Goal: Transaction & Acquisition: Book appointment/travel/reservation

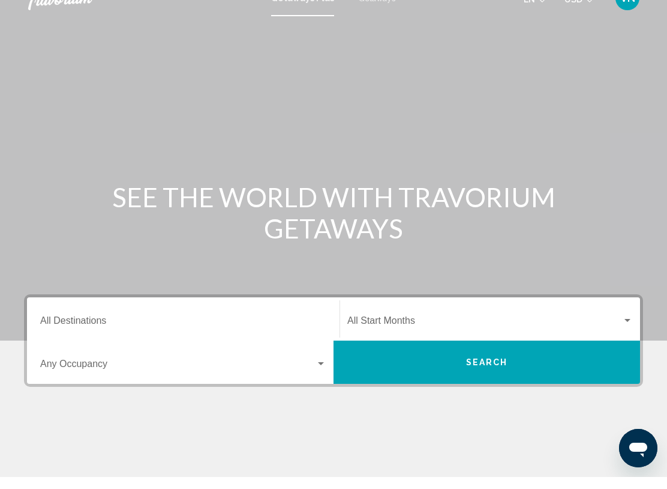
scroll to position [8, 0]
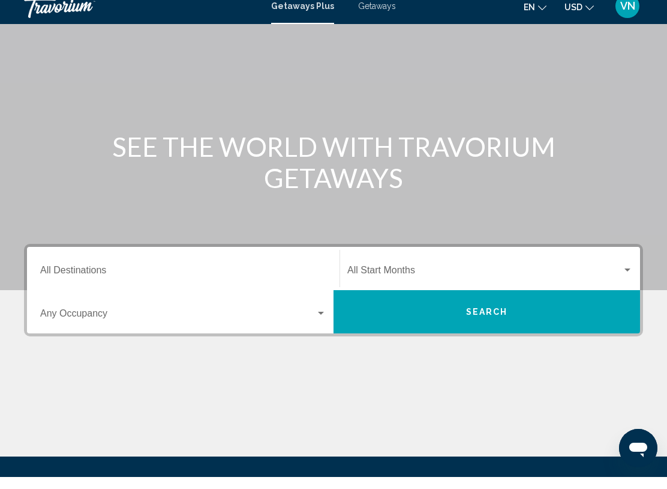
click at [62, 279] on input "Destination All Destinations" at bounding box center [183, 284] width 286 height 11
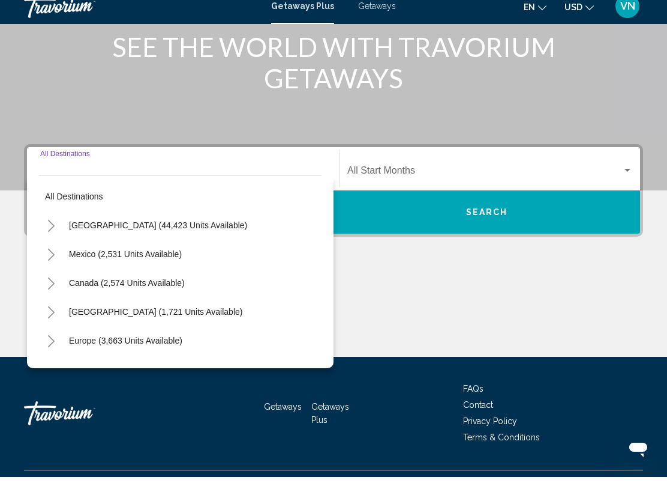
scroll to position [185, 0]
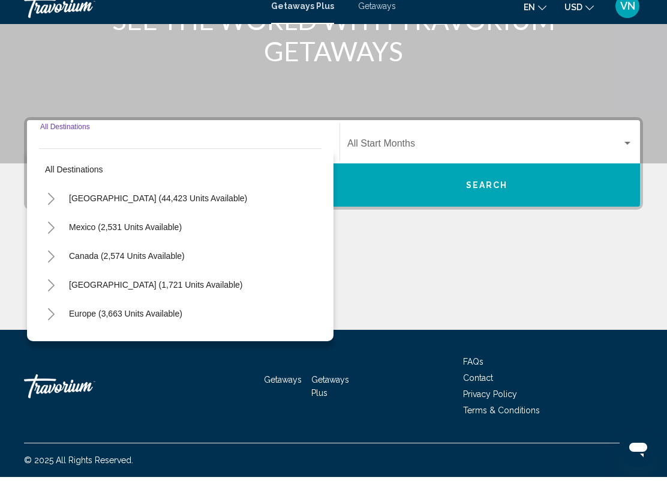
click at [77, 234] on span "Mexico (2,531 units available)" at bounding box center [125, 239] width 113 height 10
type input "**********"
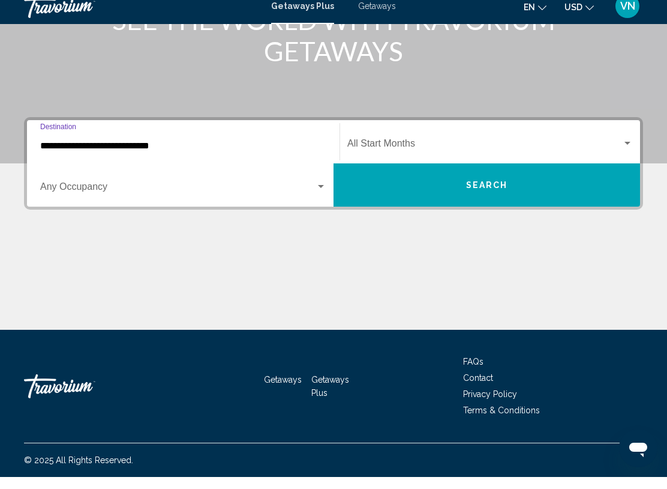
click at [57, 152] on input "**********" at bounding box center [183, 157] width 286 height 11
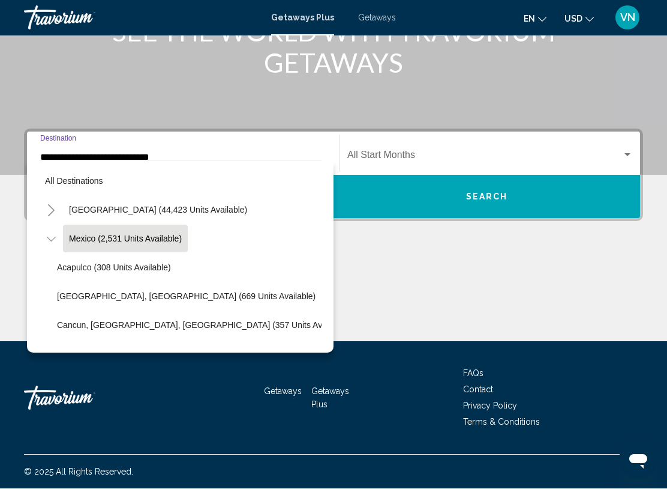
click at [50, 240] on icon "Toggle Mexico (2,531 units available)" at bounding box center [50, 239] width 9 height 5
click at [85, 236] on span "Mexico (2,531 units available)" at bounding box center [125, 239] width 113 height 10
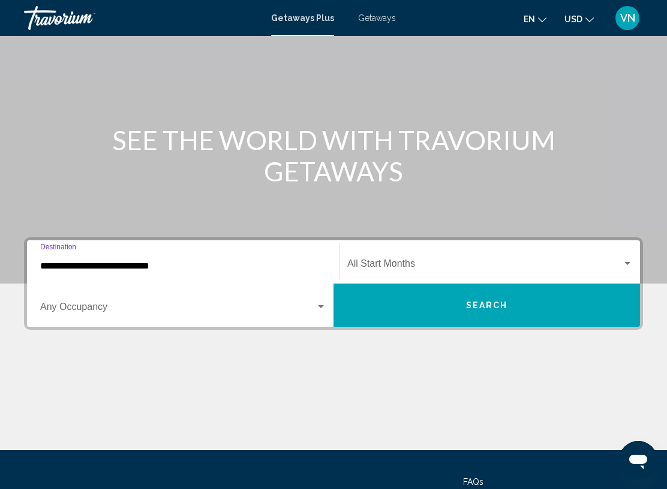
scroll to position [76, 0]
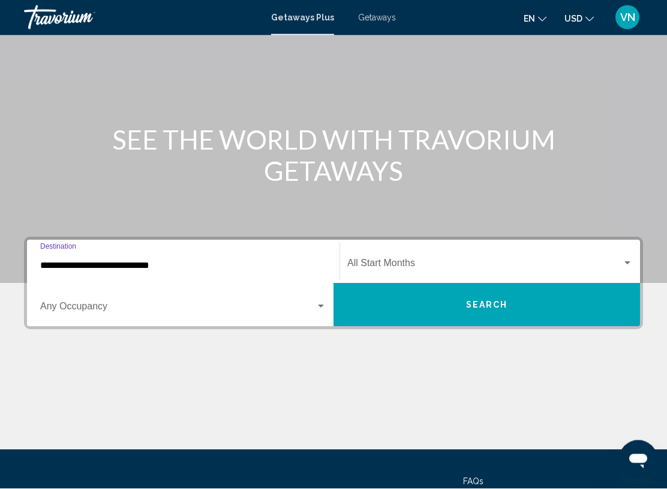
click at [382, 13] on span "Getaways" at bounding box center [377, 18] width 38 height 10
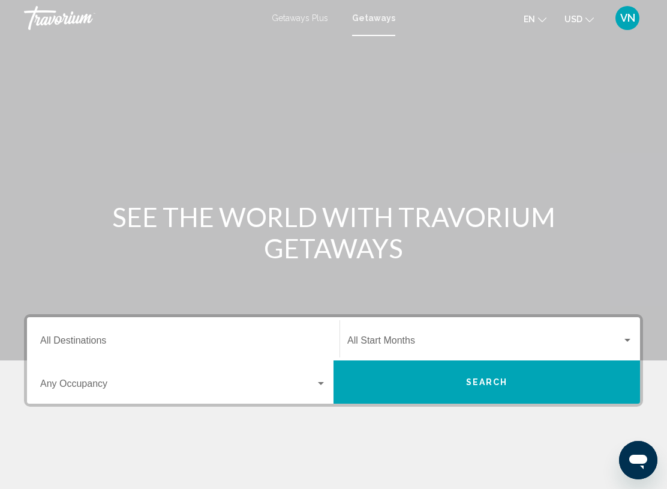
click at [42, 345] on input "Destination All Destinations" at bounding box center [183, 342] width 286 height 11
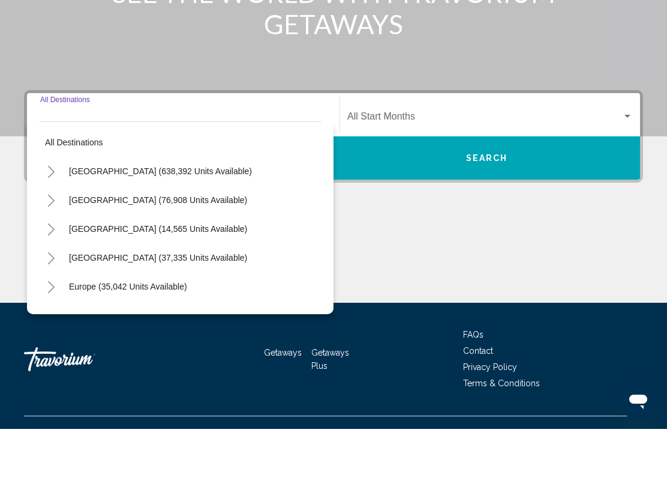
scroll to position [185, 0]
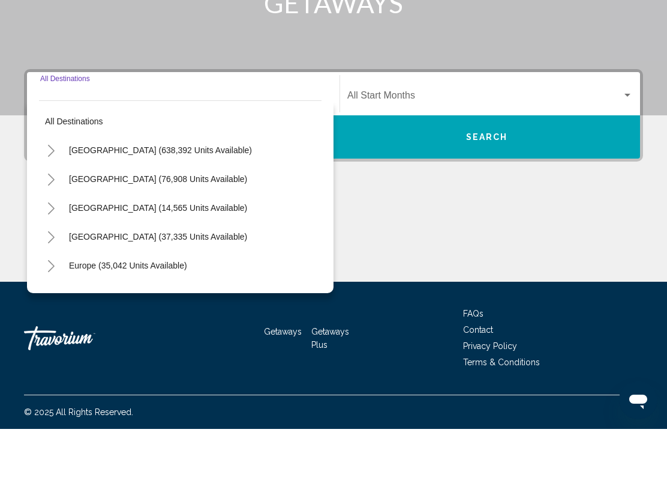
click at [78, 234] on span "[GEOGRAPHIC_DATA] (76,908 units available)" at bounding box center [158, 239] width 178 height 10
type input "**********"
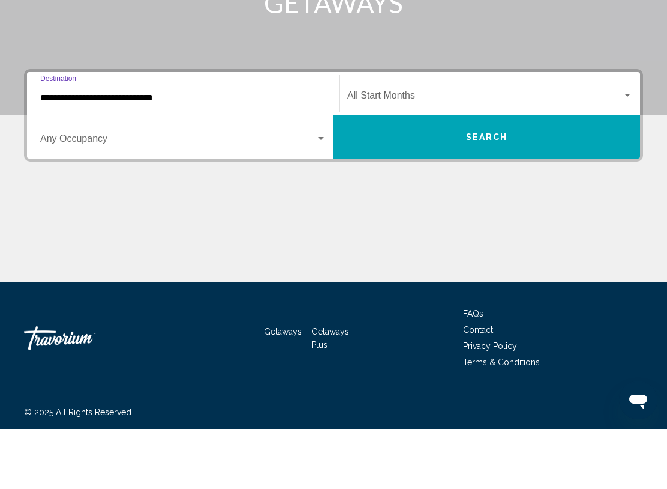
click at [549, 175] on button "Search" at bounding box center [487, 196] width 307 height 43
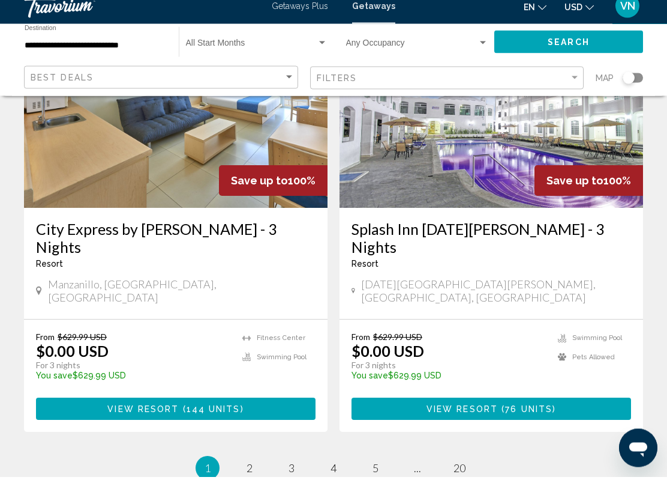
scroll to position [2291, 0]
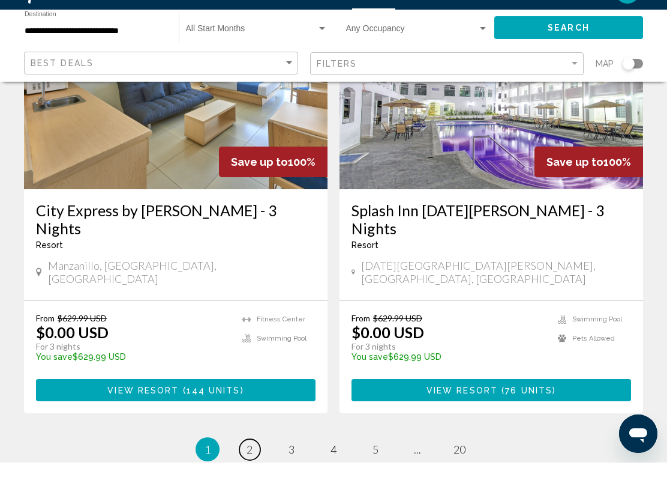
click at [253, 465] on link "page 2" at bounding box center [249, 475] width 21 height 21
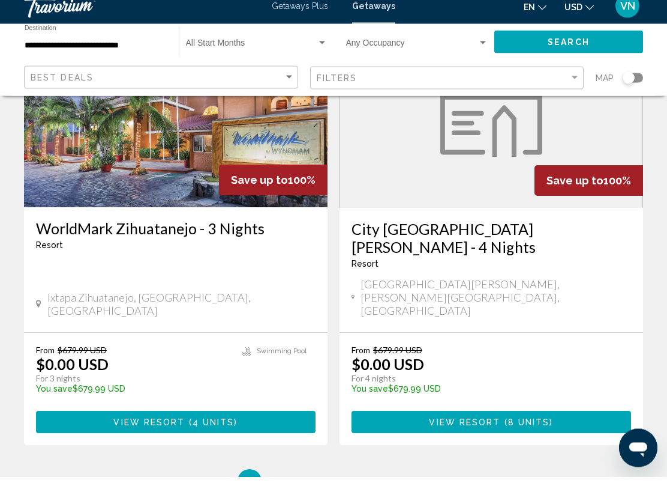
scroll to position [2382, 0]
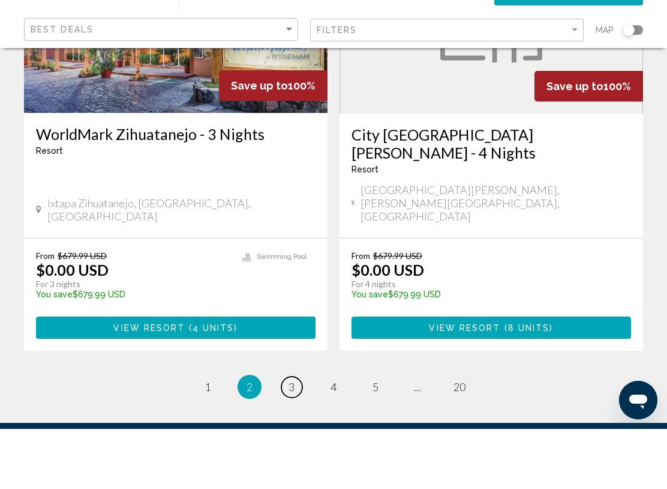
click at [294, 440] on span "3" at bounding box center [292, 446] width 6 height 13
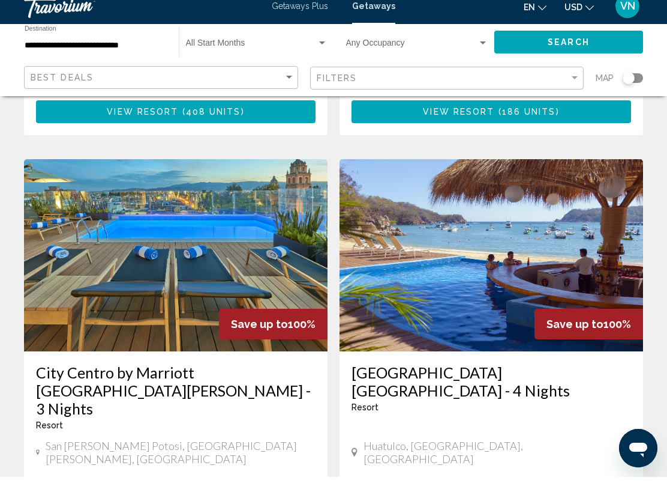
scroll to position [920, 0]
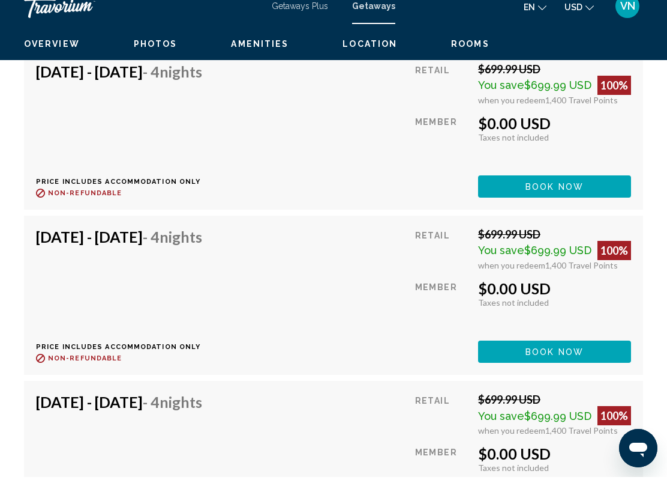
scroll to position [3599, 0]
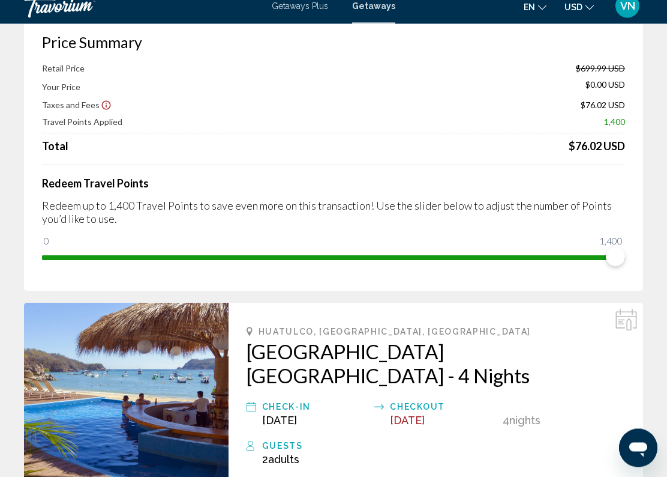
scroll to position [69, 0]
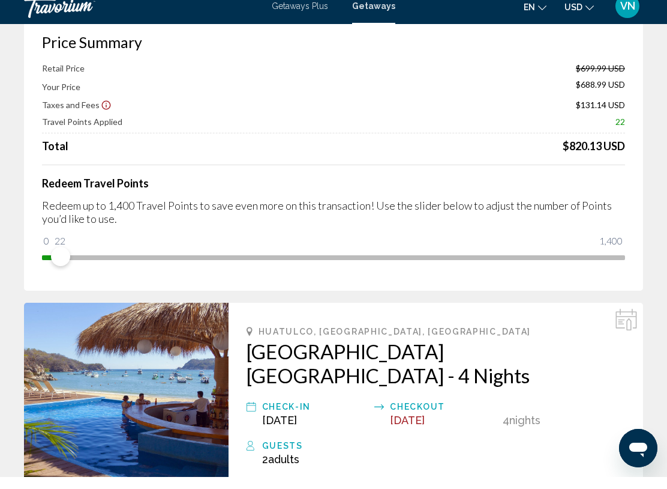
click at [71, 234] on div "Redeem Travel Points Redeem up to 1,400 Travel Points to save even more on this…" at bounding box center [333, 227] width 583 height 102
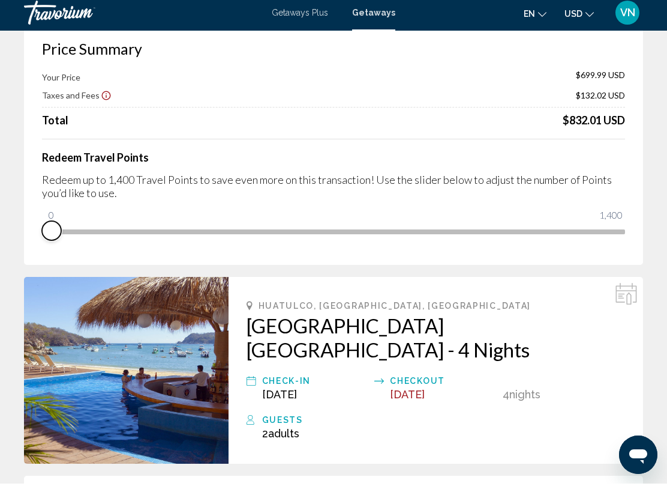
click at [50, 238] on span "Main content" at bounding box center [51, 235] width 19 height 19
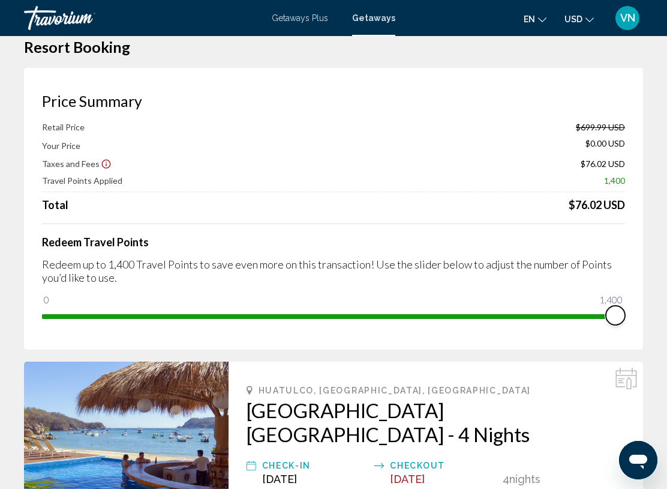
scroll to position [0, 0]
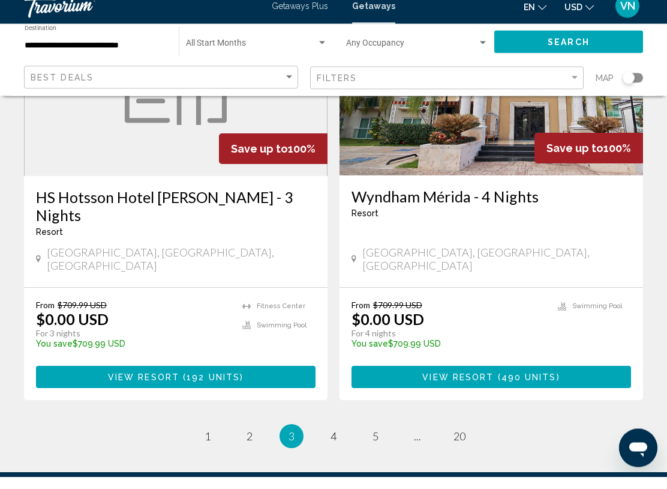
scroll to position [2351, 0]
click at [377, 441] on span "5" at bounding box center [376, 447] width 6 height 13
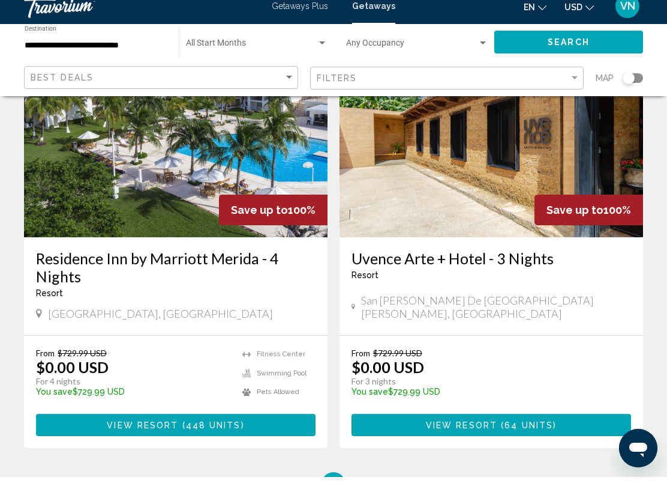
scroll to position [2382, 0]
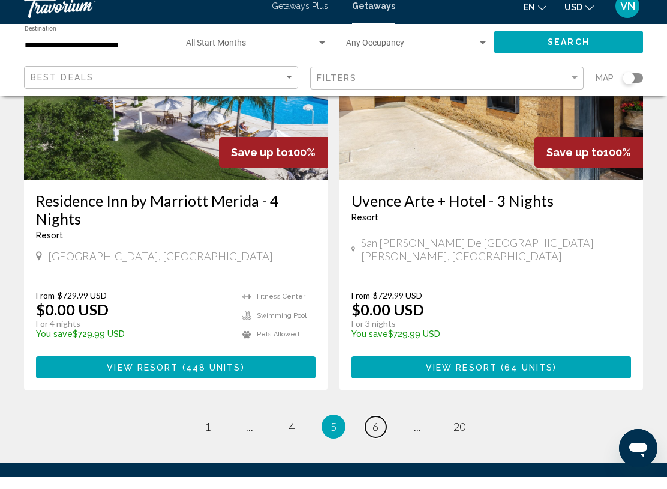
click at [377, 428] on link "page 6" at bounding box center [376, 438] width 21 height 21
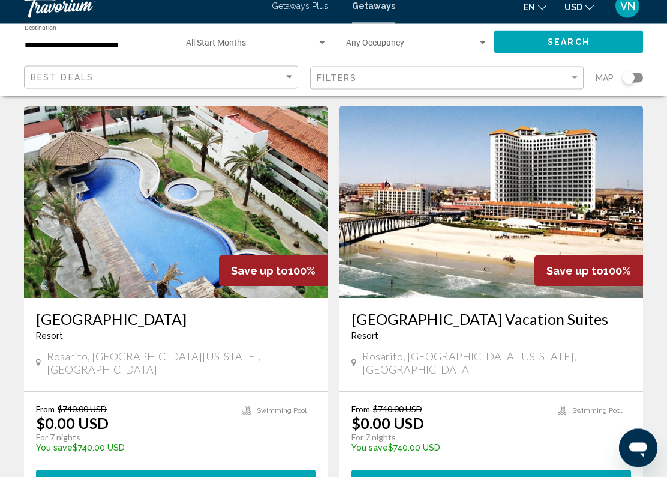
scroll to position [520, 0]
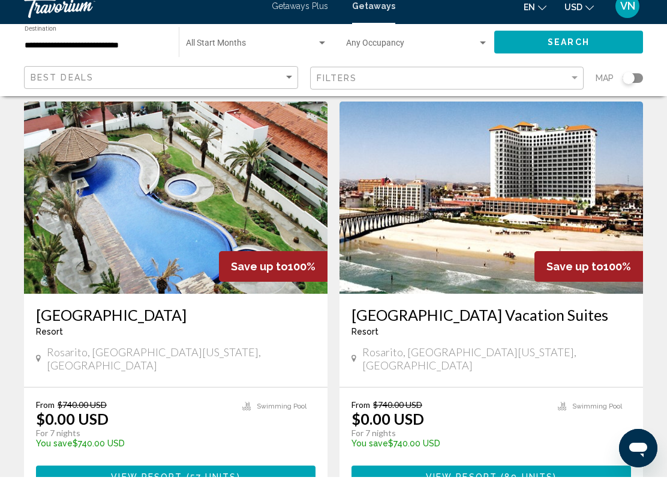
click at [537, 484] on span "89 units" at bounding box center [529, 489] width 49 height 10
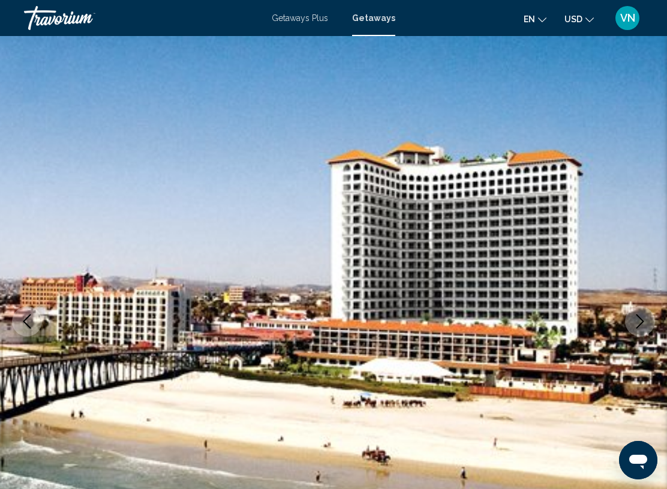
click at [293, 23] on span "Getaways Plus" at bounding box center [300, 18] width 56 height 10
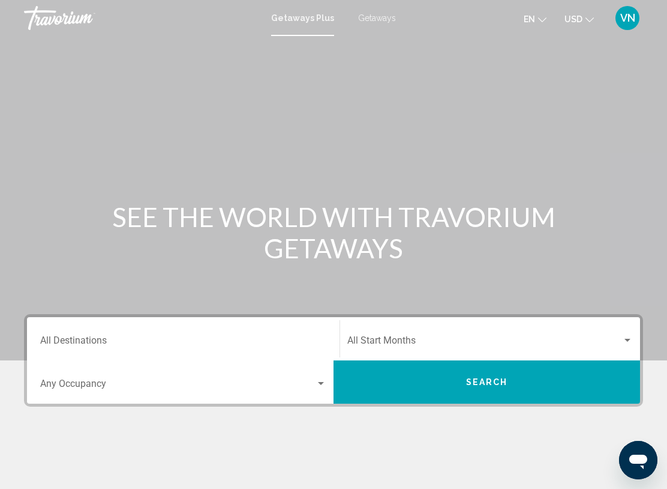
click at [50, 337] on input "Destination All Destinations" at bounding box center [183, 342] width 286 height 11
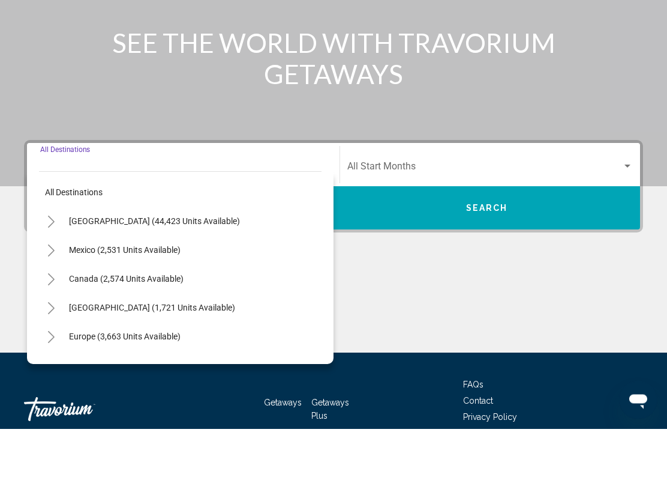
scroll to position [185, 0]
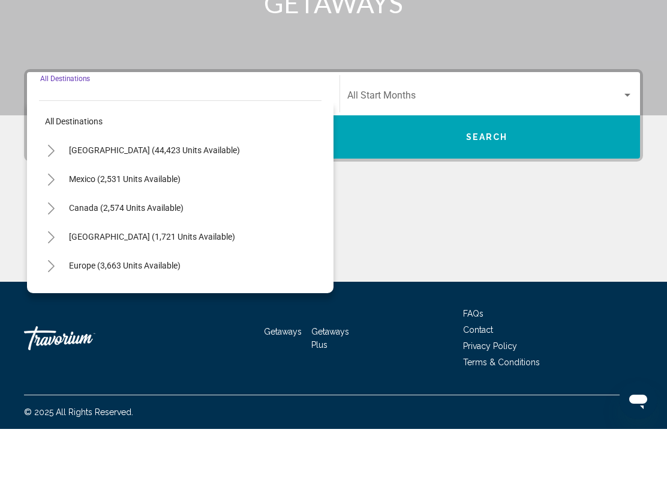
click at [74, 234] on span "Mexico (2,531 units available)" at bounding box center [125, 239] width 112 height 10
type input "**********"
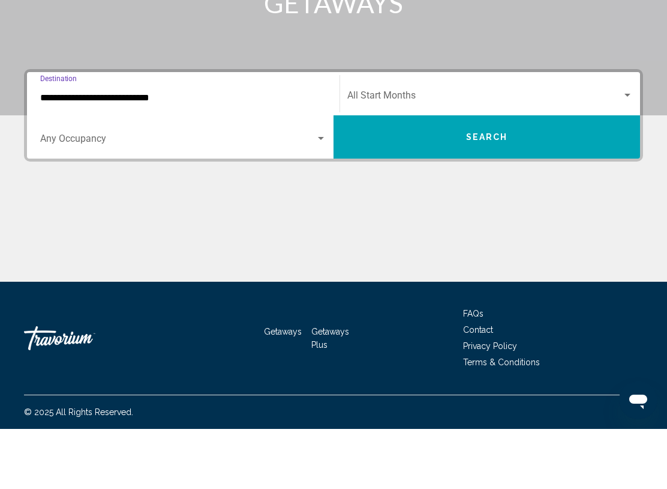
click at [537, 175] on button "Search" at bounding box center [487, 196] width 307 height 43
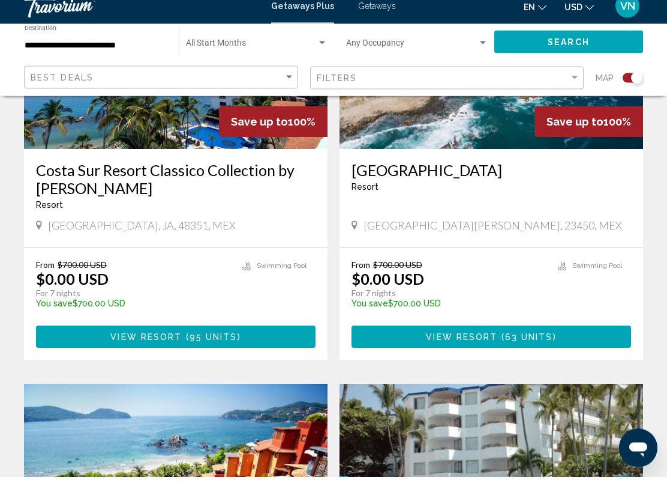
scroll to position [562, 0]
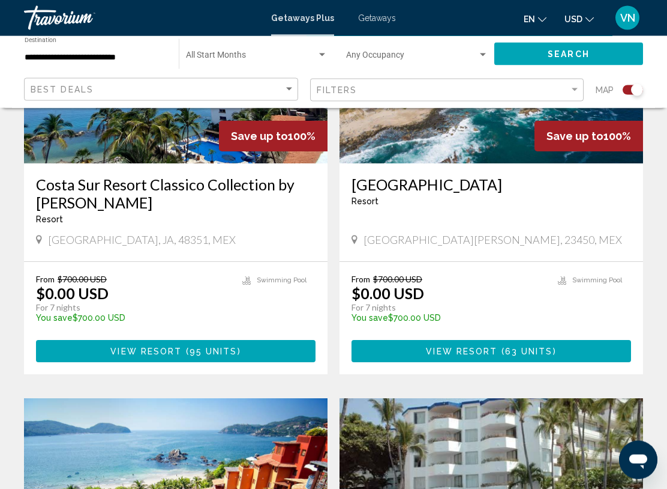
click at [559, 340] on button "View Resort ( 63 units )" at bounding box center [492, 351] width 280 height 22
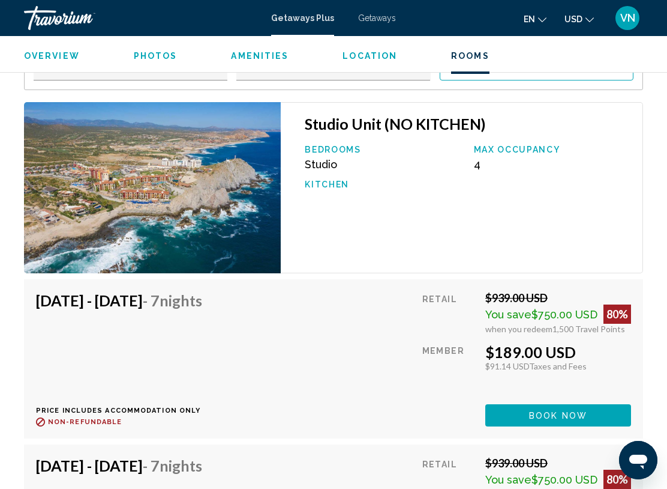
scroll to position [2223, 0]
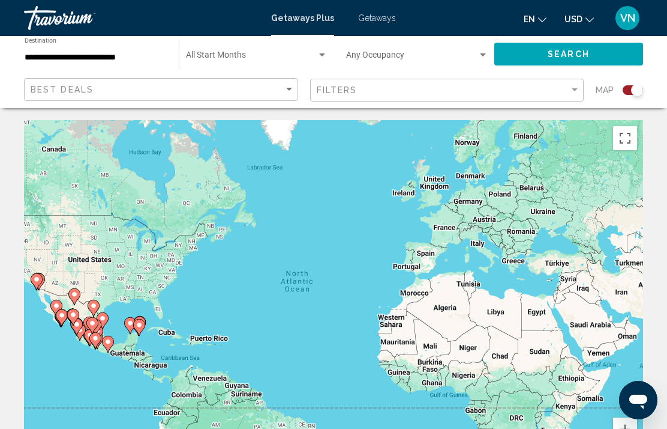
click at [373, 14] on span "Getaways" at bounding box center [377, 18] width 38 height 10
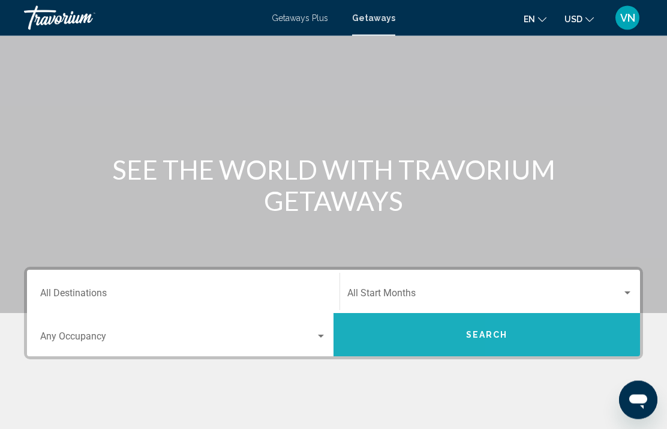
scroll to position [47, 0]
click at [584, 340] on button "Search" at bounding box center [487, 334] width 307 height 43
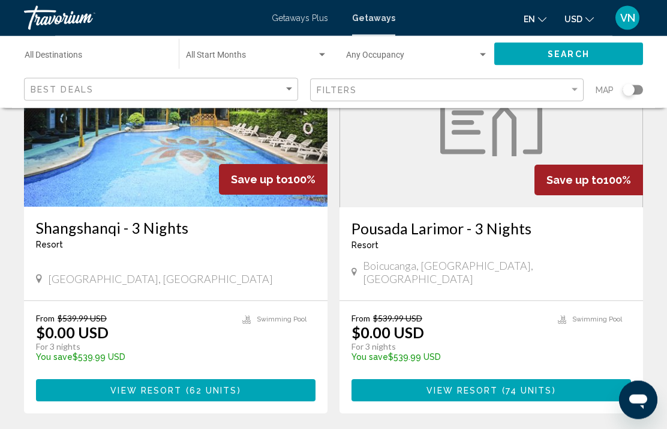
scroll to position [2351, 0]
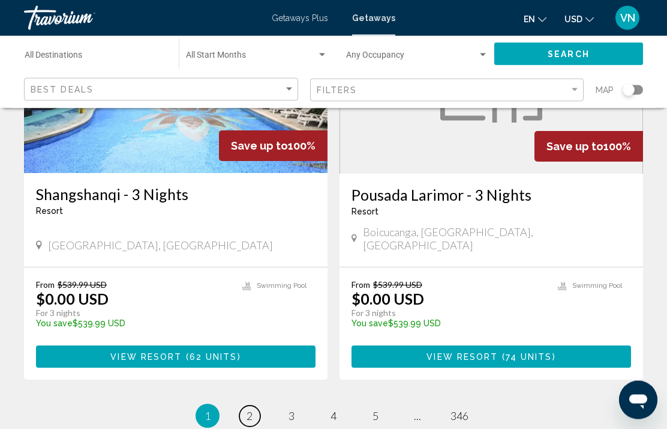
click at [254, 406] on link "page 2" at bounding box center [249, 416] width 21 height 21
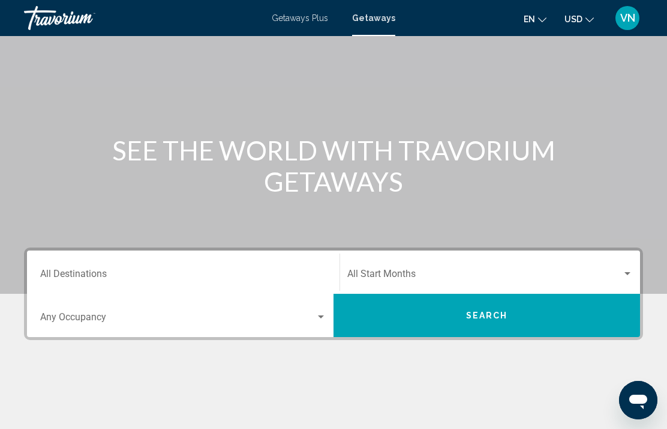
click at [53, 275] on input "Destination All Destinations" at bounding box center [183, 276] width 286 height 11
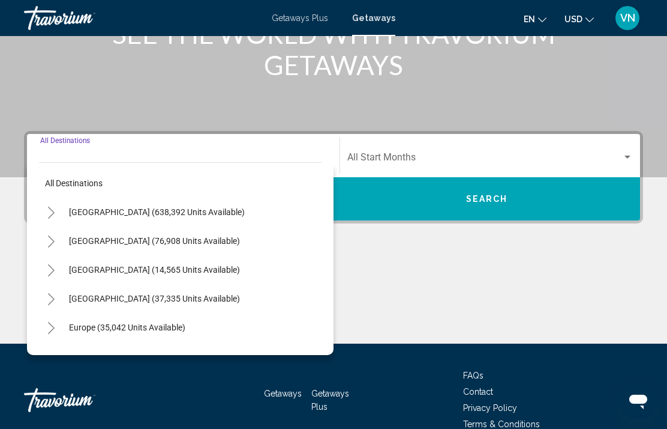
scroll to position [197, 0]
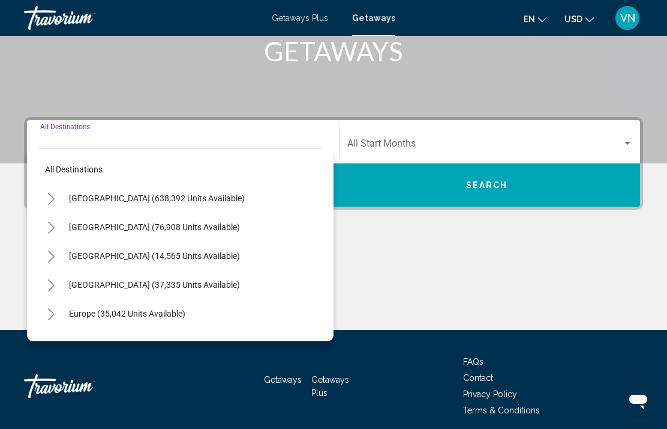
click at [53, 191] on button "Toggle United States (638,392 units available)" at bounding box center [51, 198] width 24 height 24
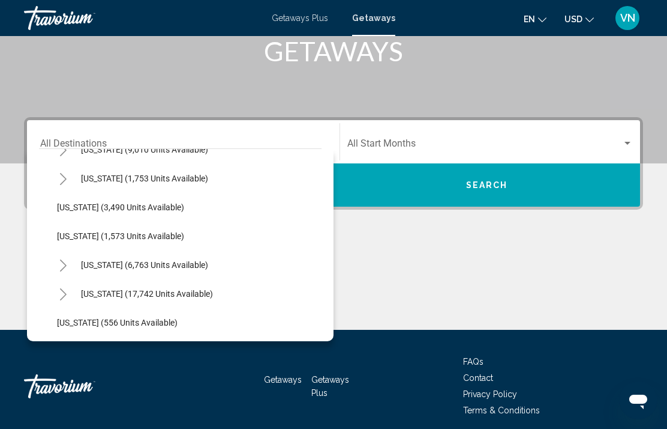
scroll to position [771, 0]
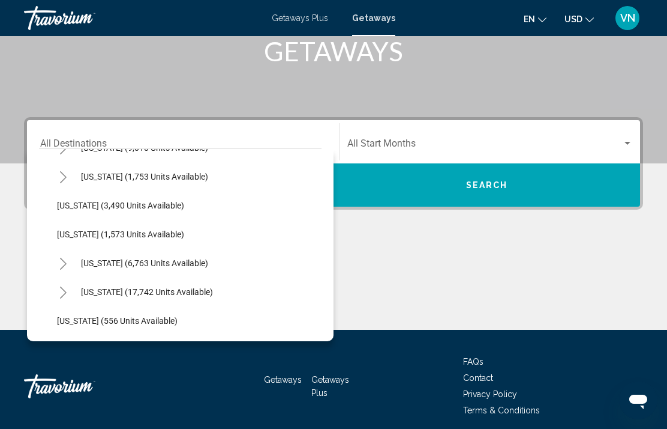
click at [94, 289] on span "[US_STATE] (17,742 units available)" at bounding box center [147, 292] width 132 height 10
type input "**********"
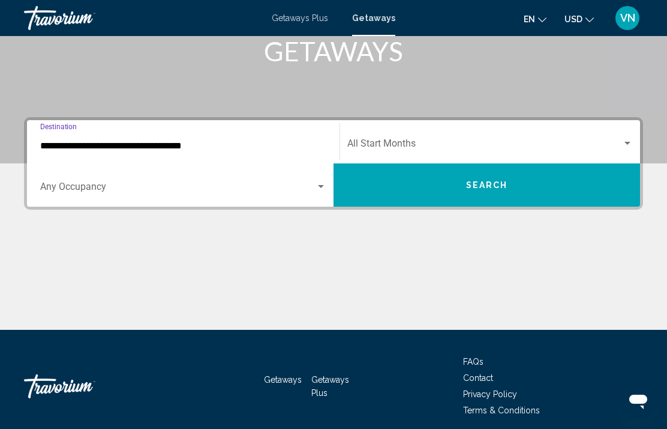
click at [559, 184] on button "Search" at bounding box center [487, 184] width 307 height 43
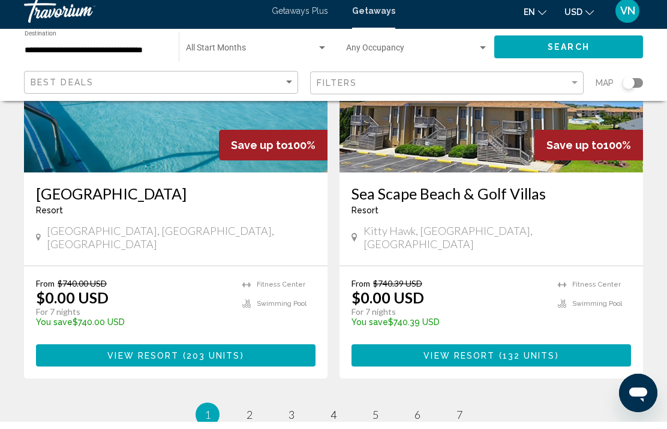
scroll to position [2406, 0]
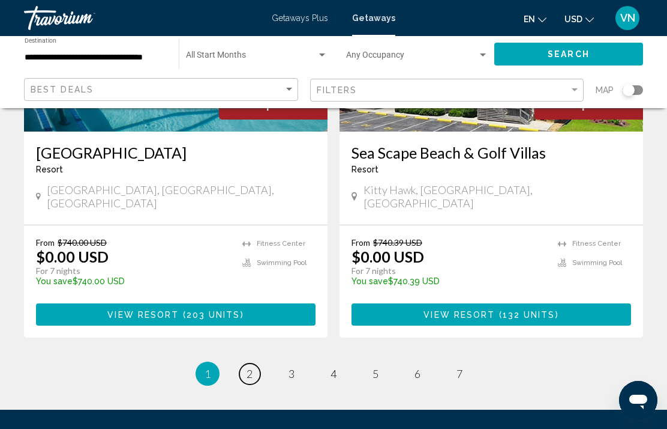
click at [247, 367] on span "2" at bounding box center [250, 373] width 6 height 13
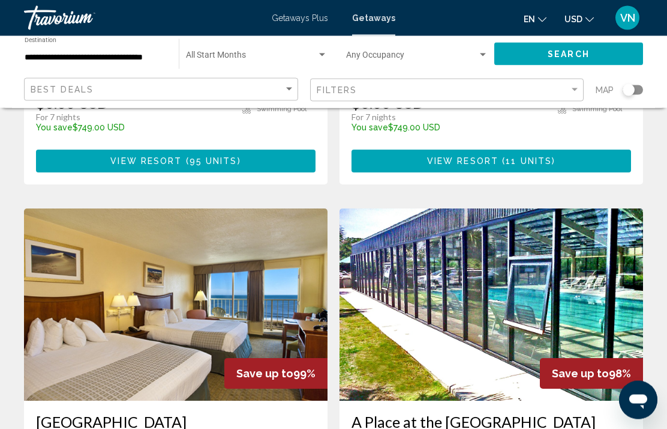
scroll to position [2119, 0]
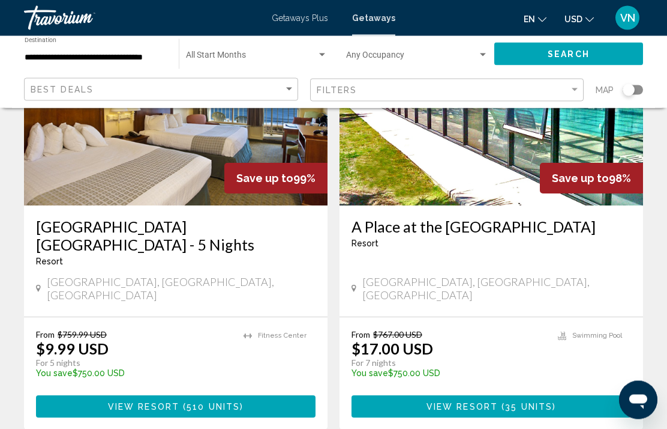
click at [59, 396] on button "View Resort ( 510 units )" at bounding box center [176, 407] width 280 height 22
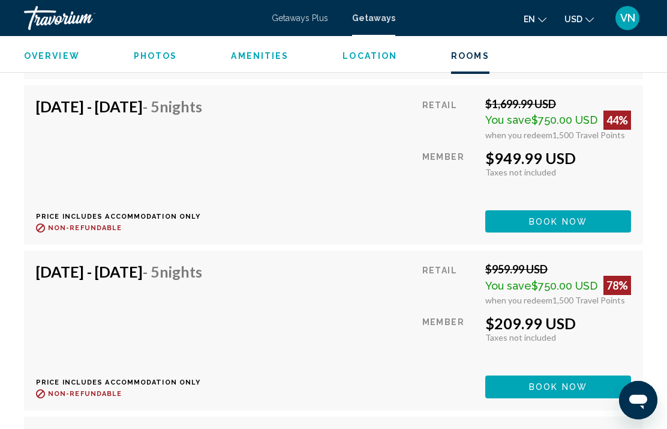
scroll to position [2400, 0]
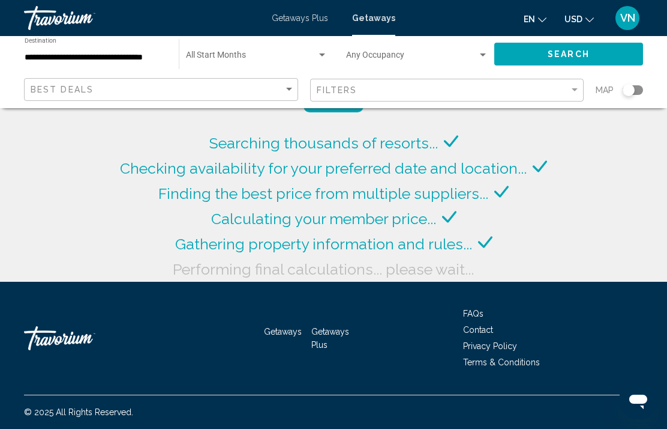
scroll to position [48, 0]
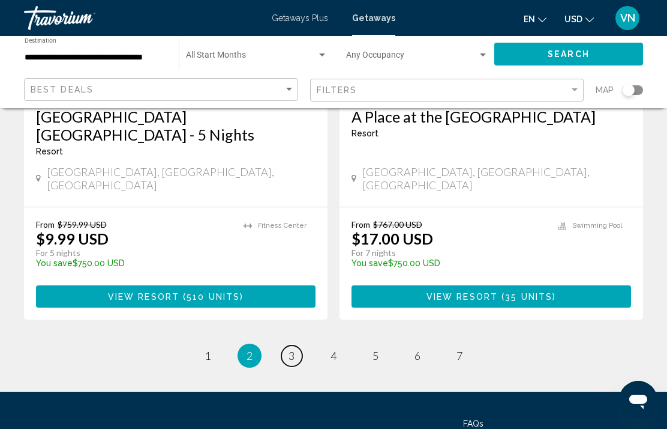
click at [287, 345] on link "page 3" at bounding box center [291, 355] width 21 height 21
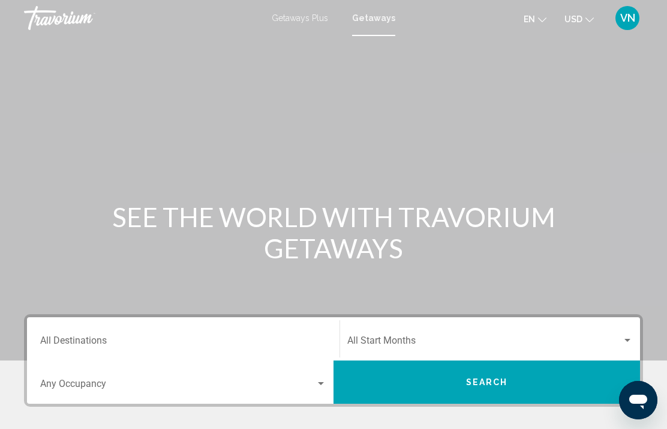
click at [40, 345] on input "Destination All Destinations" at bounding box center [183, 342] width 286 height 11
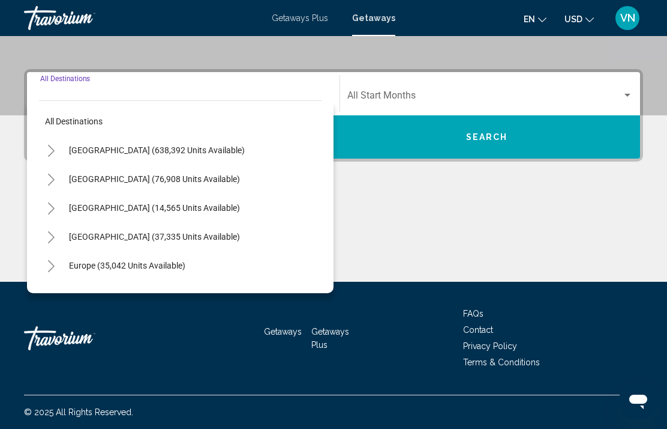
click at [53, 143] on button "Toggle United States (638,392 units available)" at bounding box center [51, 150] width 24 height 24
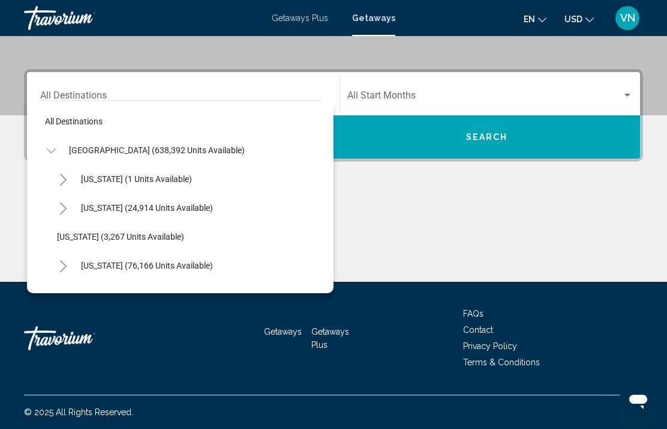
click at [84, 267] on span "[US_STATE] (76,166 units available)" at bounding box center [147, 265] width 132 height 10
type input "**********"
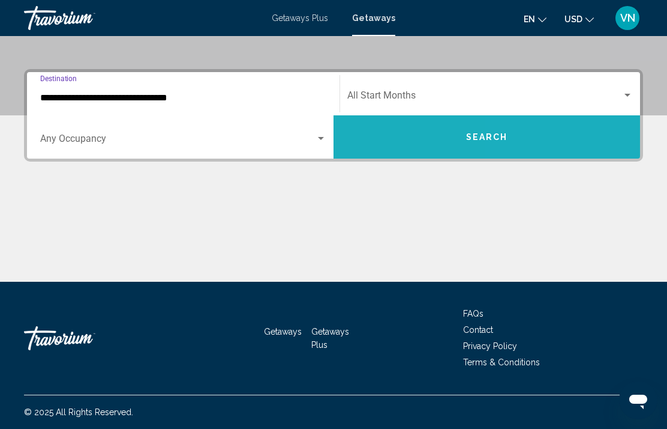
click at [555, 142] on button "Search" at bounding box center [487, 136] width 307 height 43
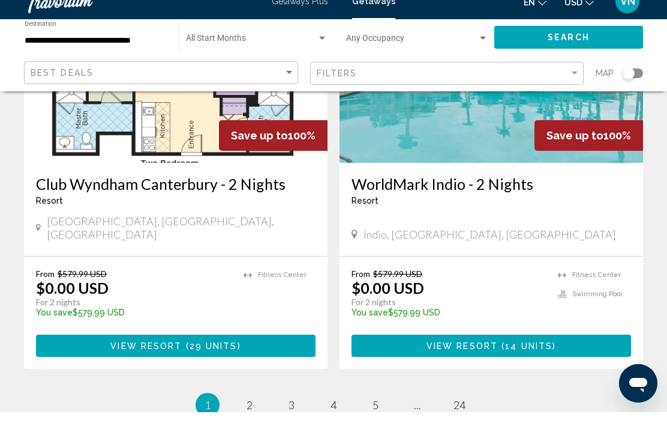
scroll to position [2425, 0]
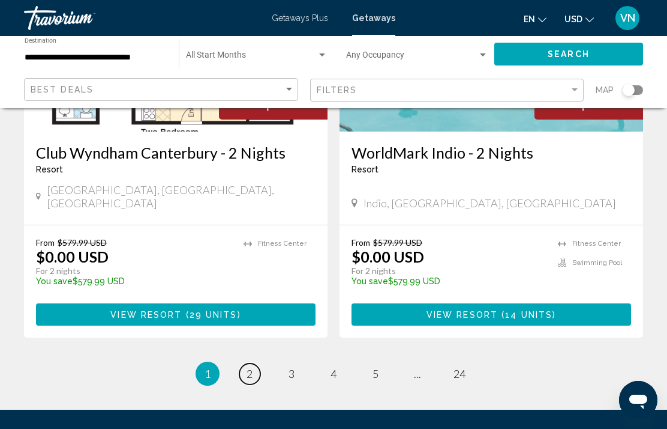
click at [245, 363] on link "page 2" at bounding box center [249, 373] width 21 height 21
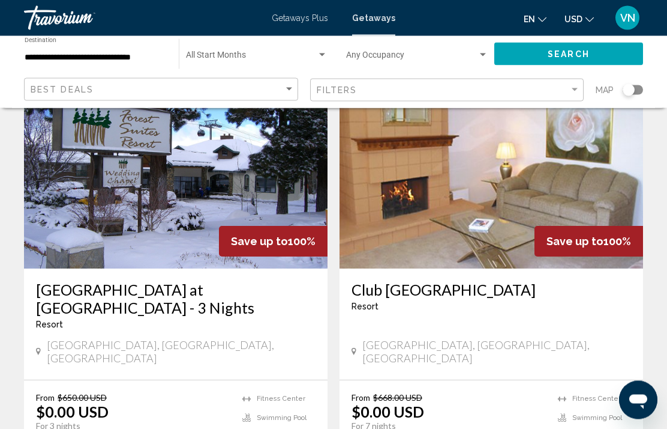
scroll to position [2341, 0]
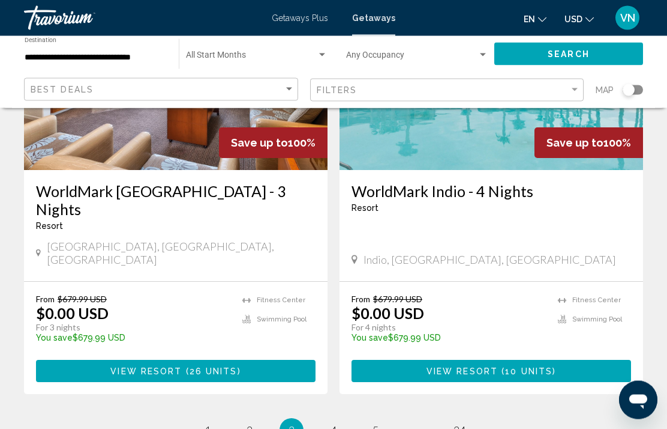
scroll to position [2368, 0]
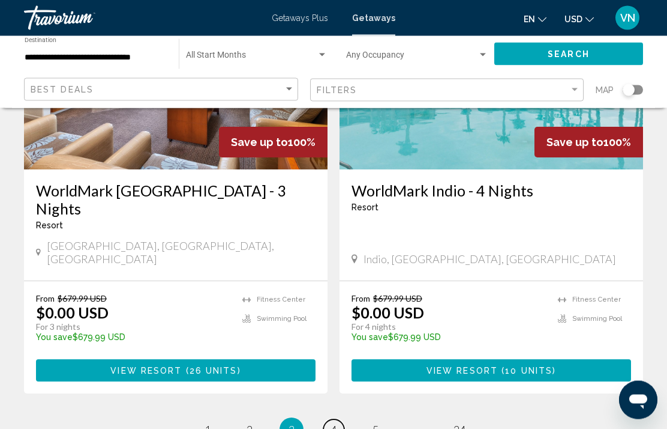
click at [335, 423] on span "4" at bounding box center [334, 429] width 6 height 13
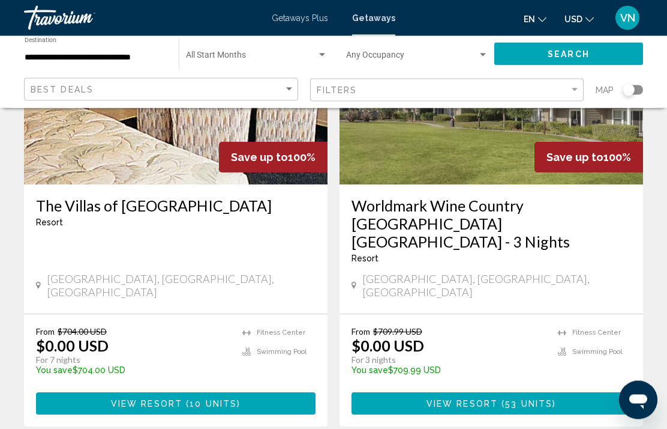
scroll to position [2371, 0]
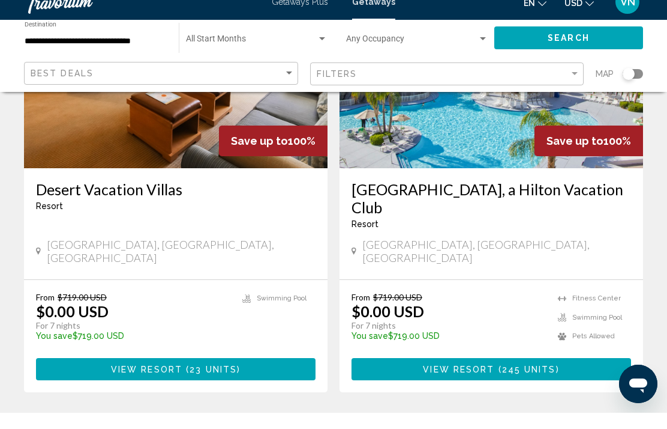
scroll to position [2370, 0]
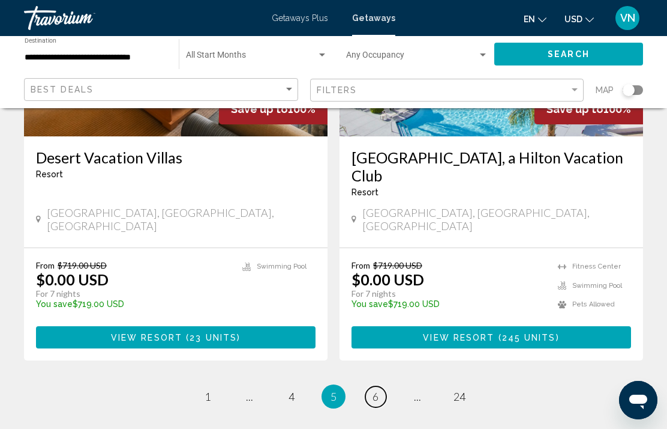
click at [378, 390] on span "6" at bounding box center [376, 396] width 6 height 13
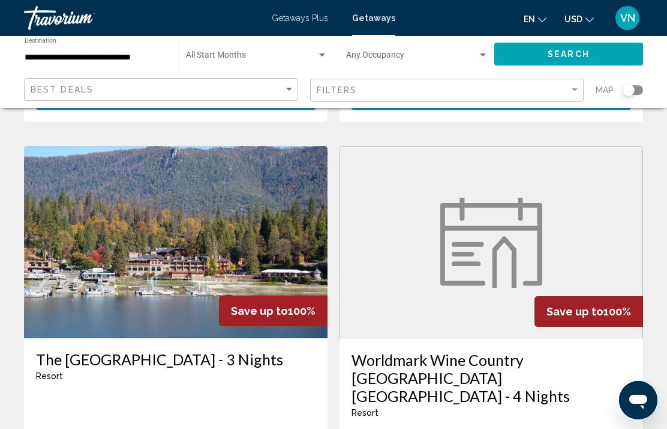
scroll to position [2340, 0]
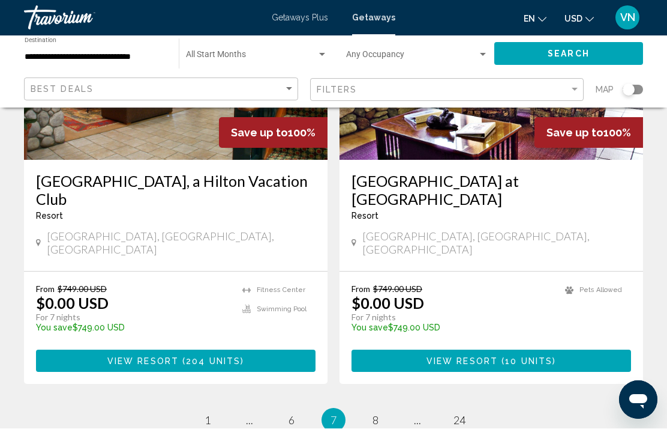
scroll to position [2377, 0]
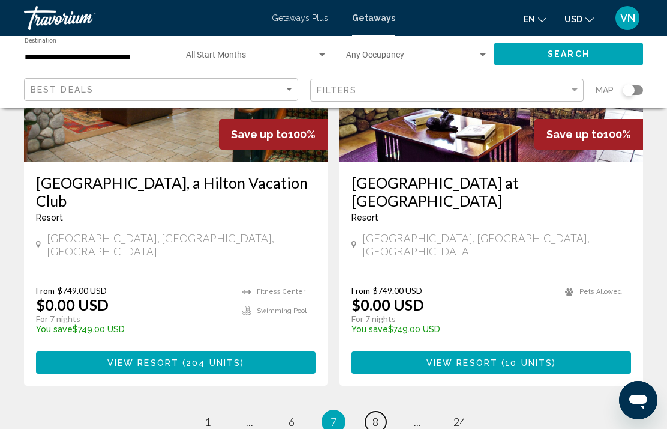
click at [381, 411] on link "page 8" at bounding box center [376, 421] width 21 height 21
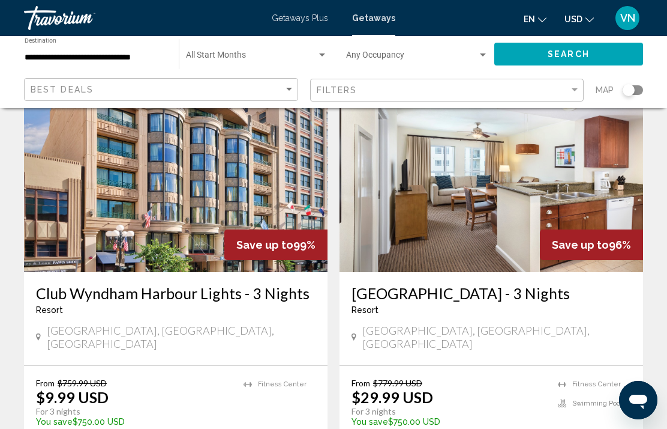
scroll to position [928, 0]
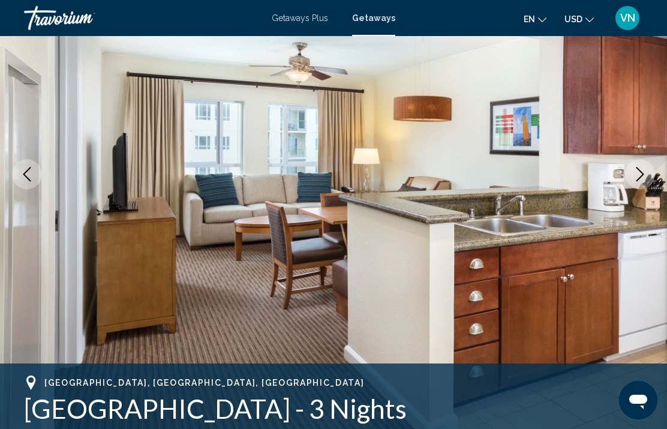
scroll to position [145, 0]
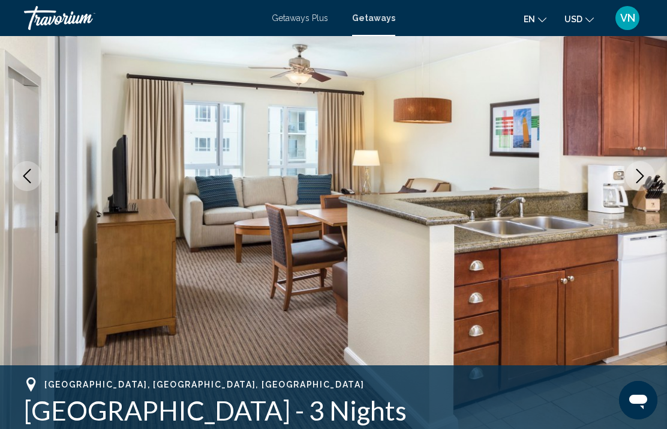
click at [641, 176] on icon "Next image" at bounding box center [640, 176] width 14 height 14
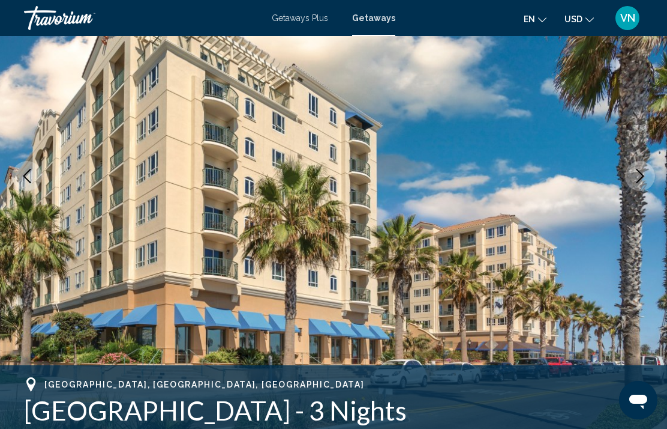
click at [643, 172] on icon "Next image" at bounding box center [640, 176] width 14 height 14
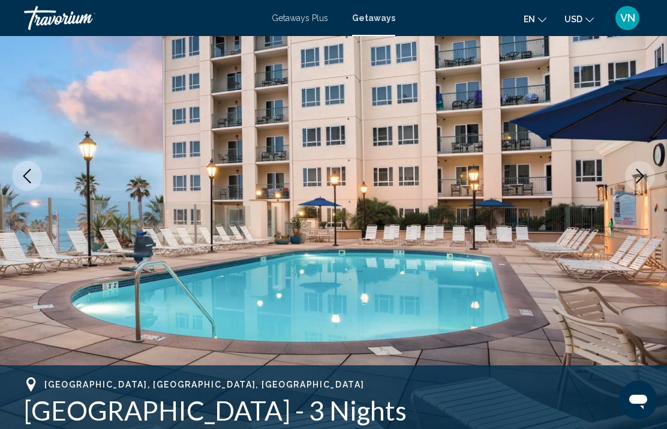
click at [630, 179] on button "Next image" at bounding box center [640, 176] width 30 height 30
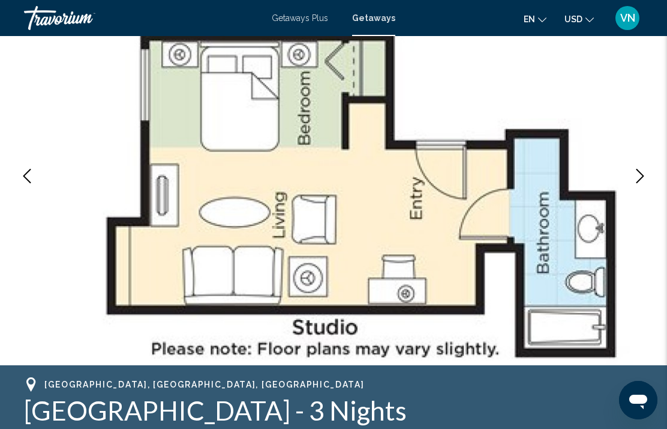
click at [637, 179] on icon "Next image" at bounding box center [640, 176] width 14 height 14
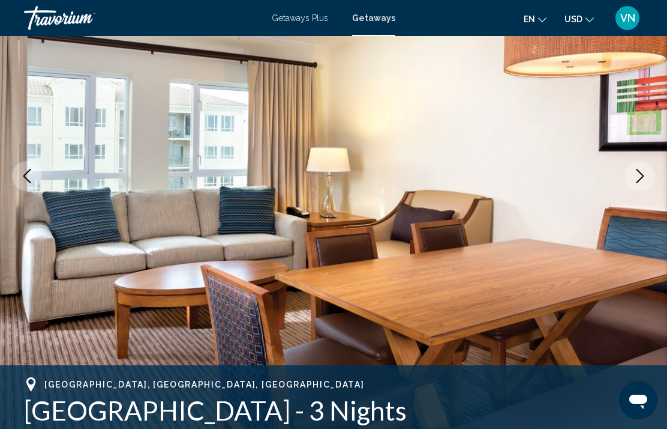
click at [637, 180] on icon "Next image" at bounding box center [640, 176] width 14 height 14
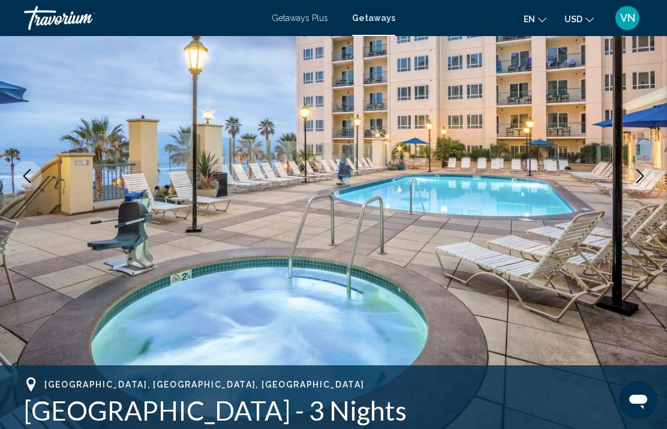
click at [639, 176] on icon "Next image" at bounding box center [640, 176] width 14 height 14
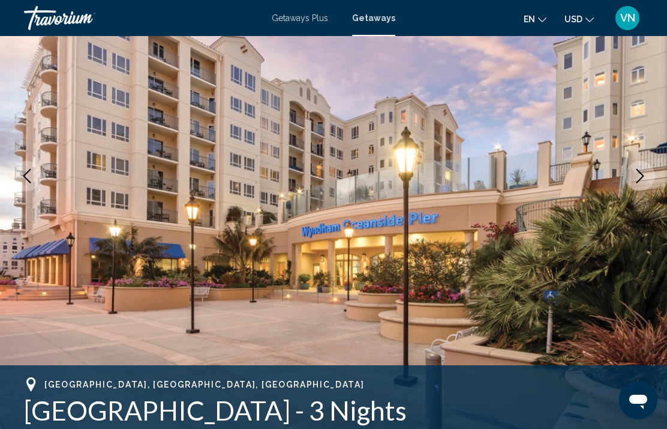
scroll to position [127, 0]
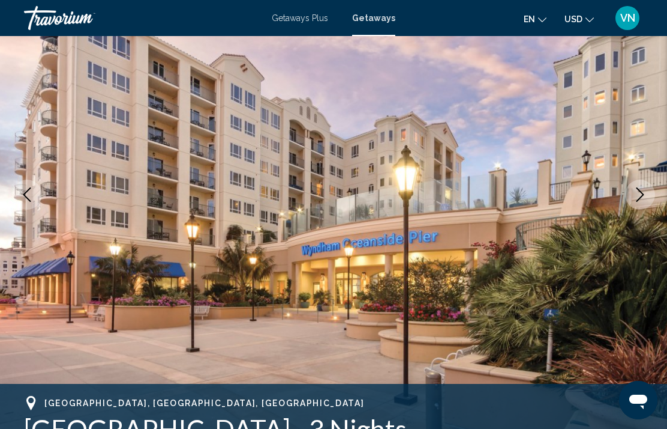
click at [642, 197] on icon "Next image" at bounding box center [640, 194] width 14 height 14
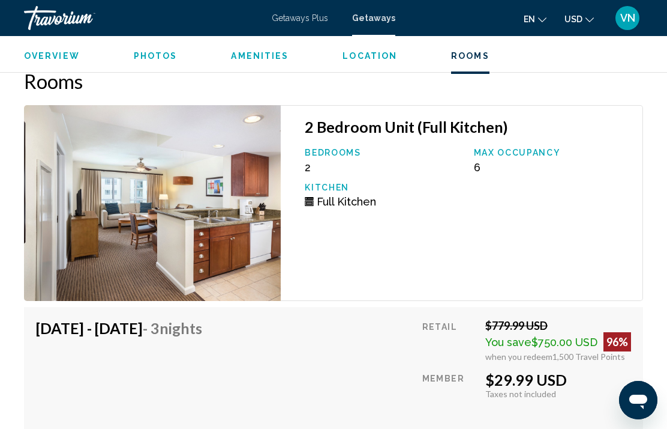
scroll to position [2394, 0]
